Goal: Find specific page/section: Find specific page/section

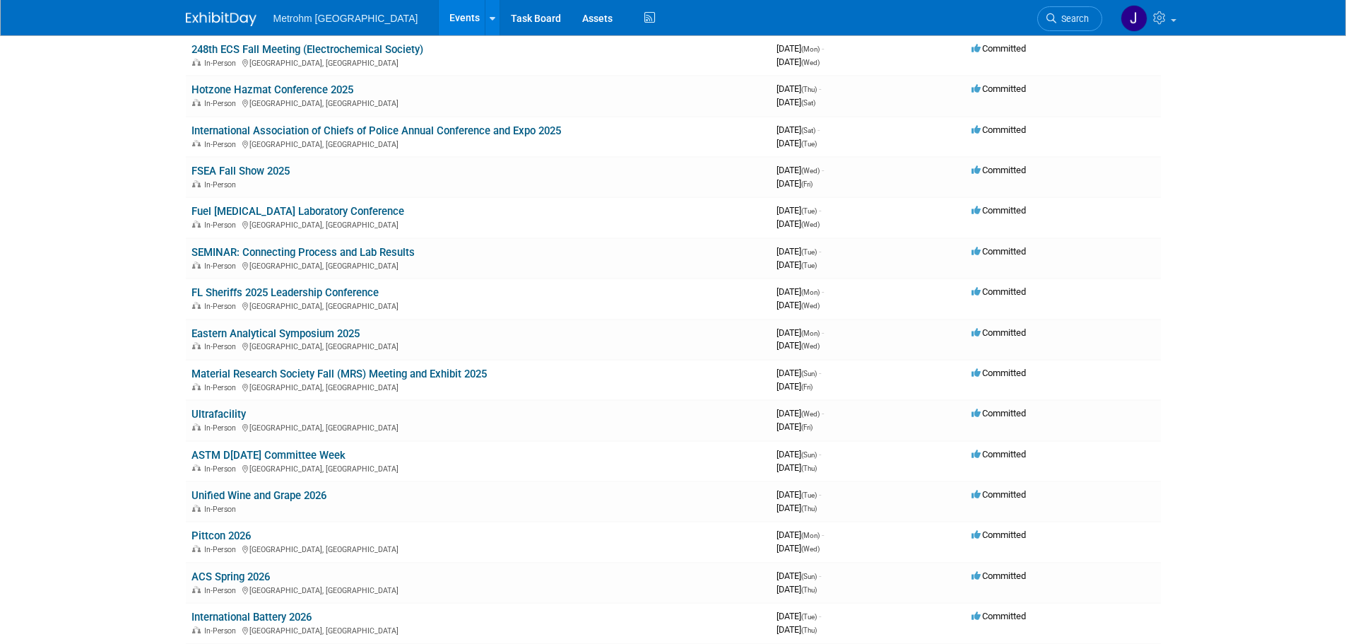
scroll to position [565, 0]
click at [1085, 20] on span "Search" at bounding box center [1072, 18] width 32 height 11
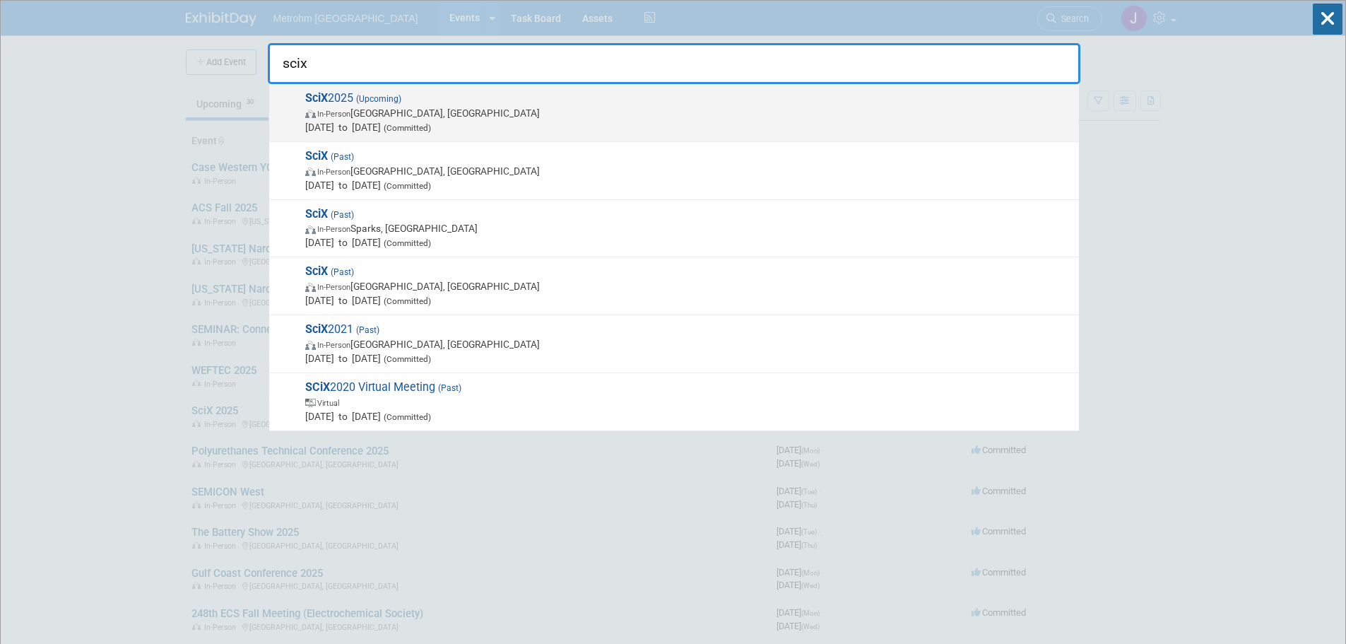
type input "scix"
click at [491, 119] on span "In-Person Louisville, KY" at bounding box center [688, 113] width 766 height 14
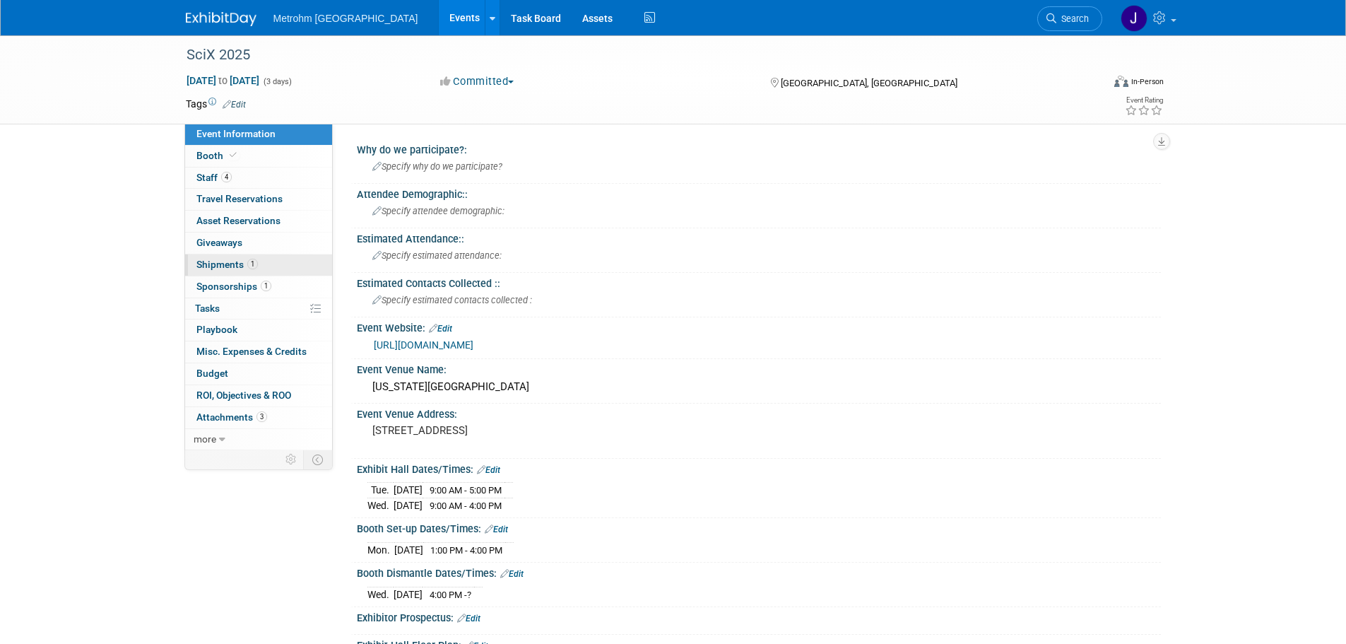
click at [238, 259] on span "Shipments 1" at bounding box center [226, 264] width 61 height 11
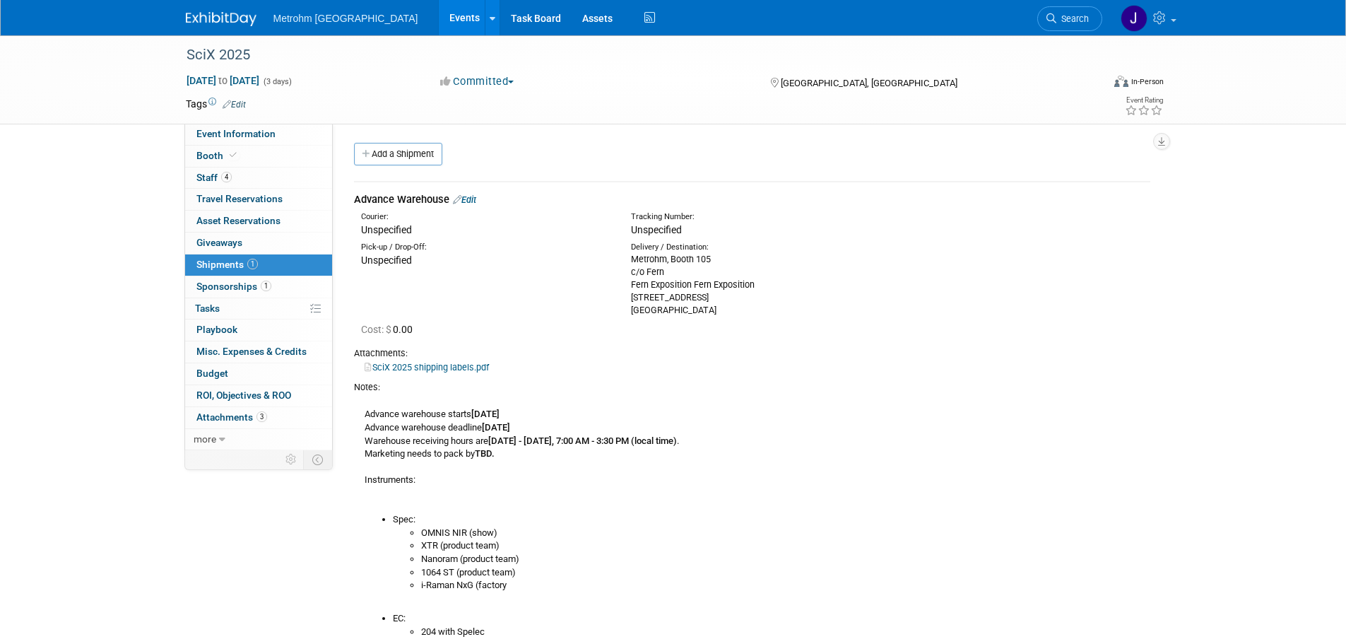
click at [216, 10] on link at bounding box center [230, 11] width 88 height 11
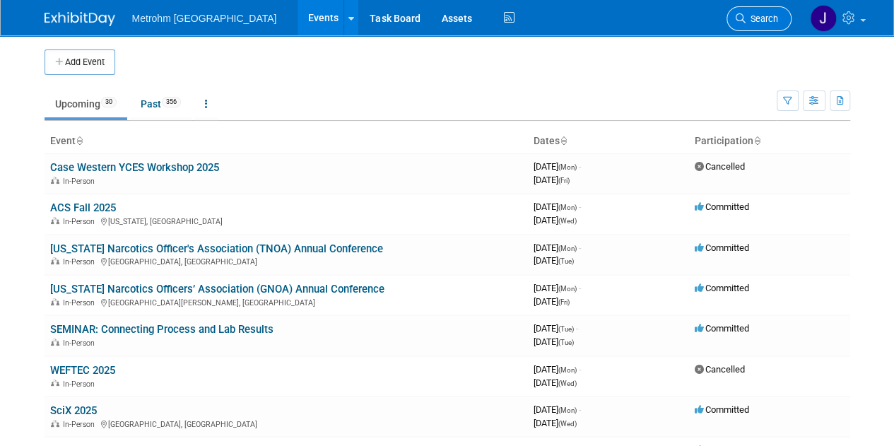
click at [755, 18] on span "Search" at bounding box center [761, 18] width 32 height 11
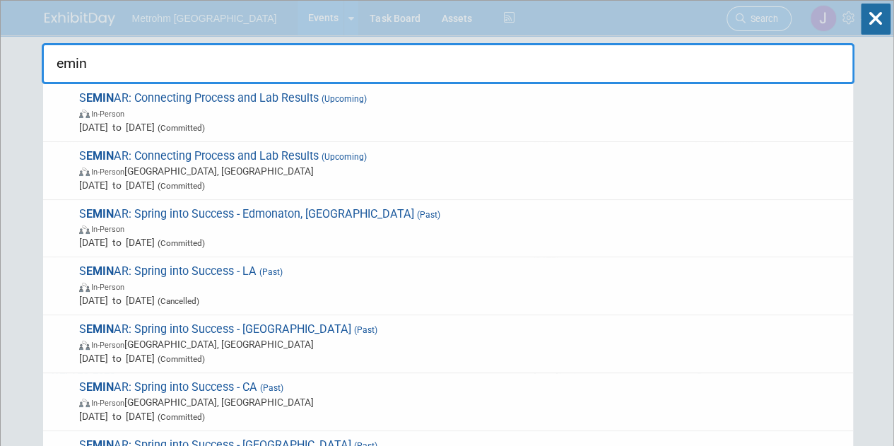
type input "emina"
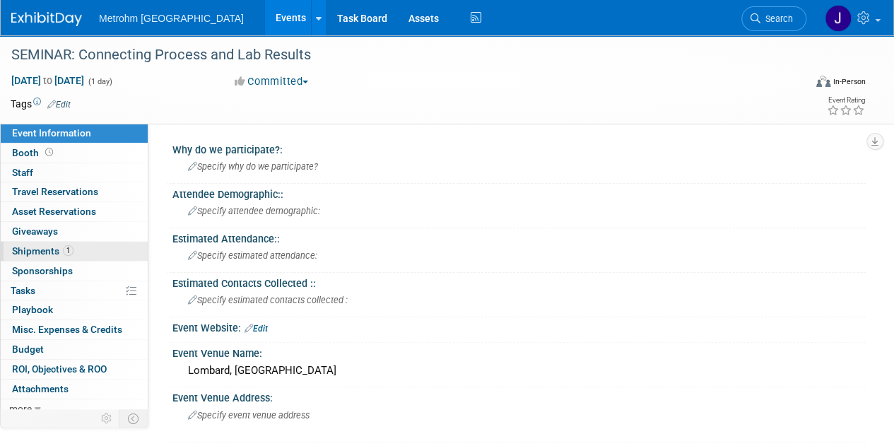
click at [105, 254] on link "1 Shipments 1" at bounding box center [74, 251] width 147 height 19
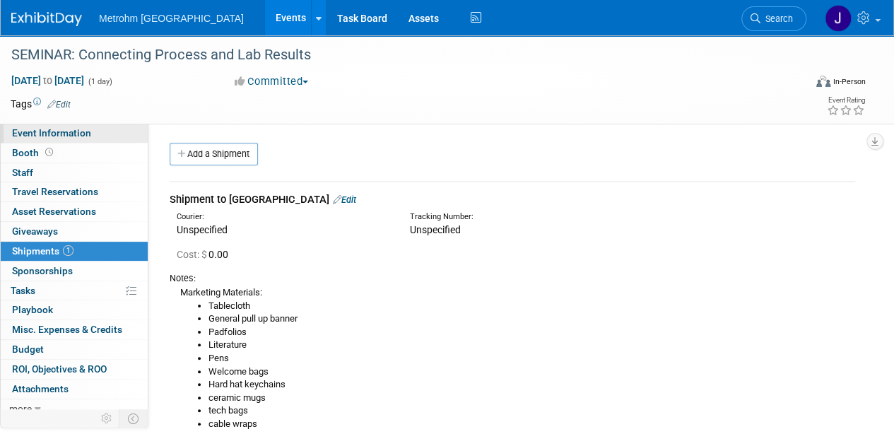
click at [59, 131] on span "Event Information" at bounding box center [51, 132] width 79 height 11
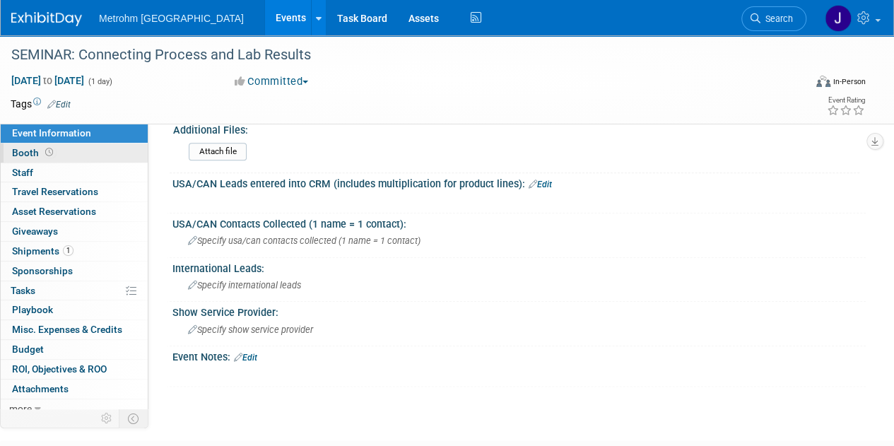
scroll to position [644, 0]
click at [79, 148] on link "Booth" at bounding box center [74, 152] width 147 height 19
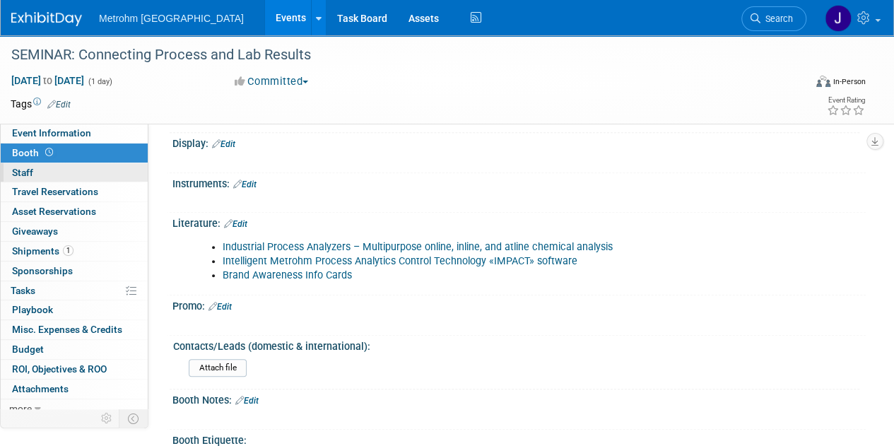
scroll to position [336, 0]
click at [391, 244] on link "Industrial Process Analyzers – Multipurpose online, inline, and atline chemical…" at bounding box center [418, 246] width 390 height 12
click at [102, 244] on link "1 Shipments 1" at bounding box center [74, 251] width 147 height 19
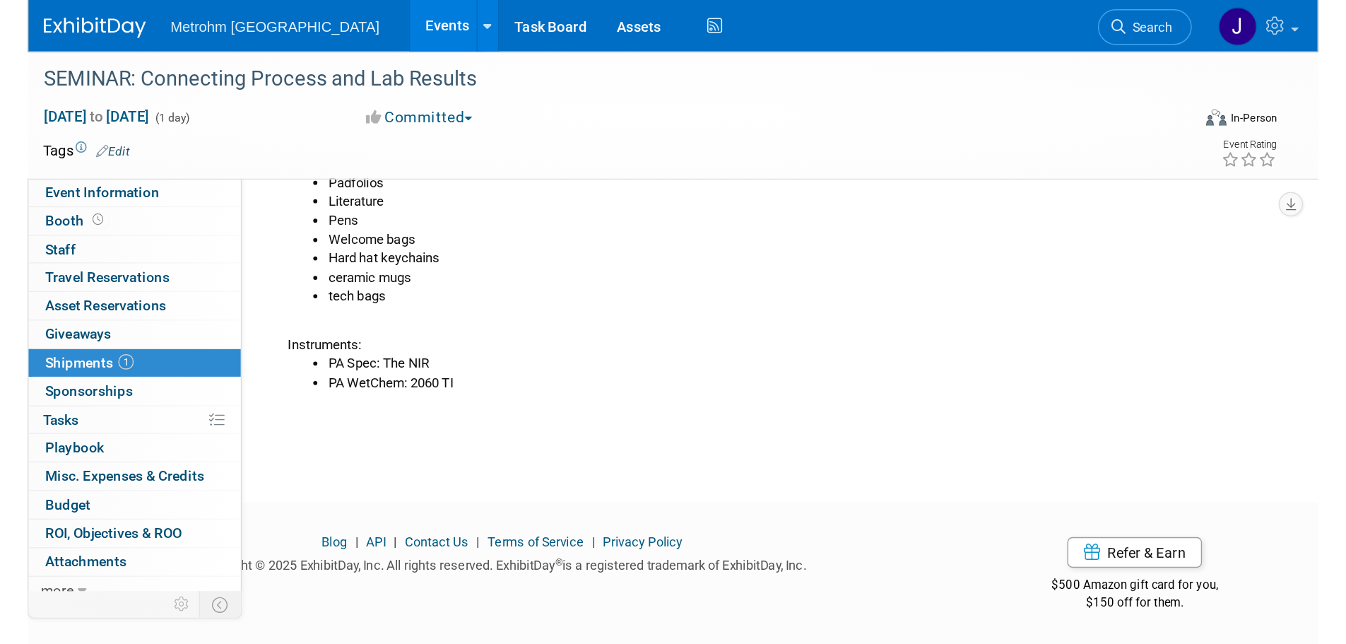
scroll to position [0, 0]
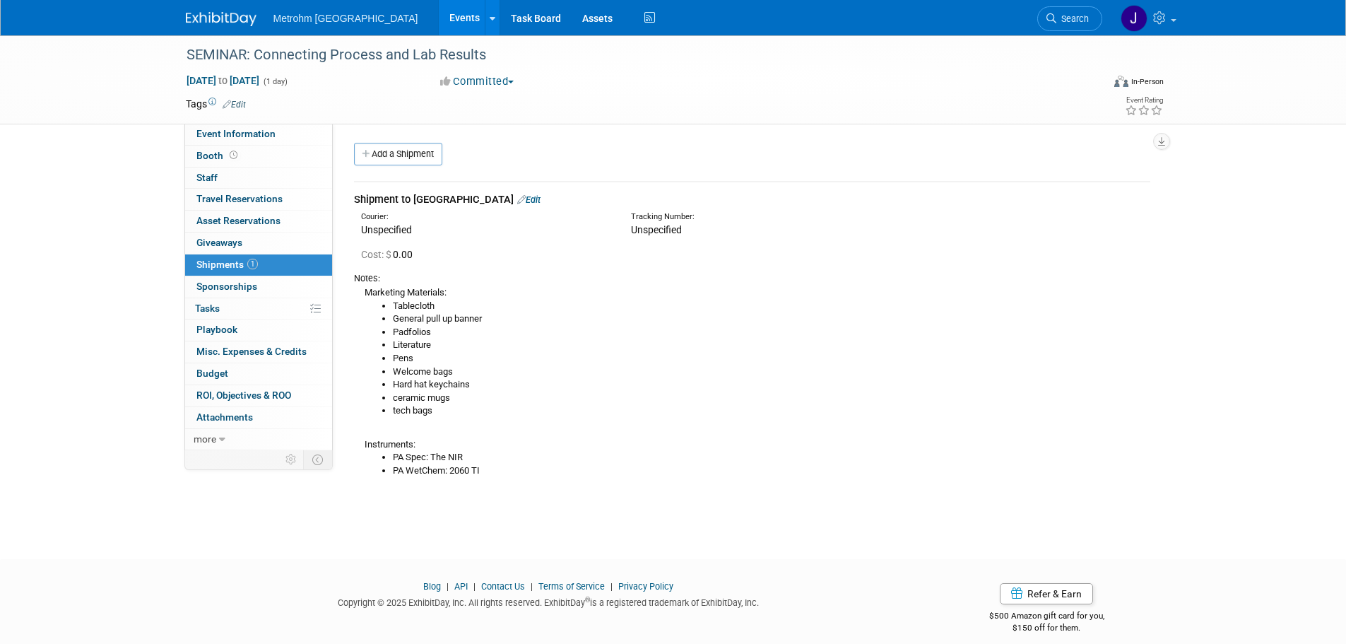
drag, startPoint x: 211, startPoint y: 16, endPoint x: 201, endPoint y: 22, distance: 10.8
click at [211, 16] on img at bounding box center [221, 19] width 71 height 14
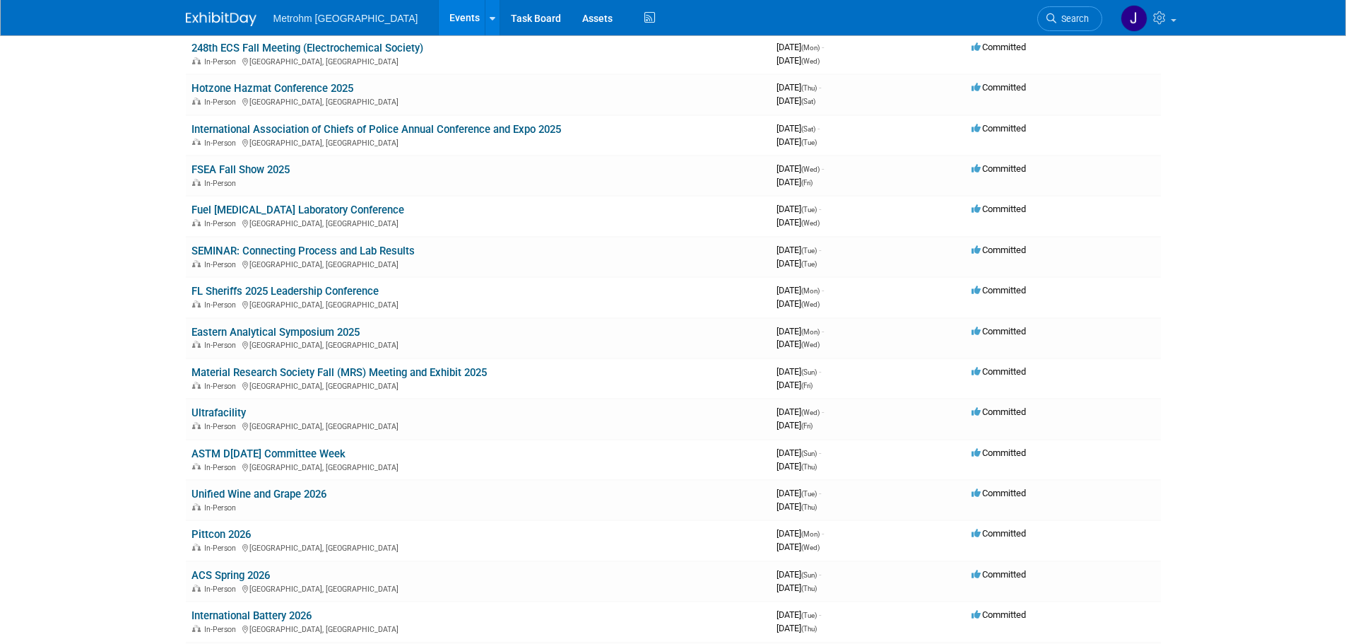
scroll to position [848, 0]
